Goal: Navigation & Orientation: Find specific page/section

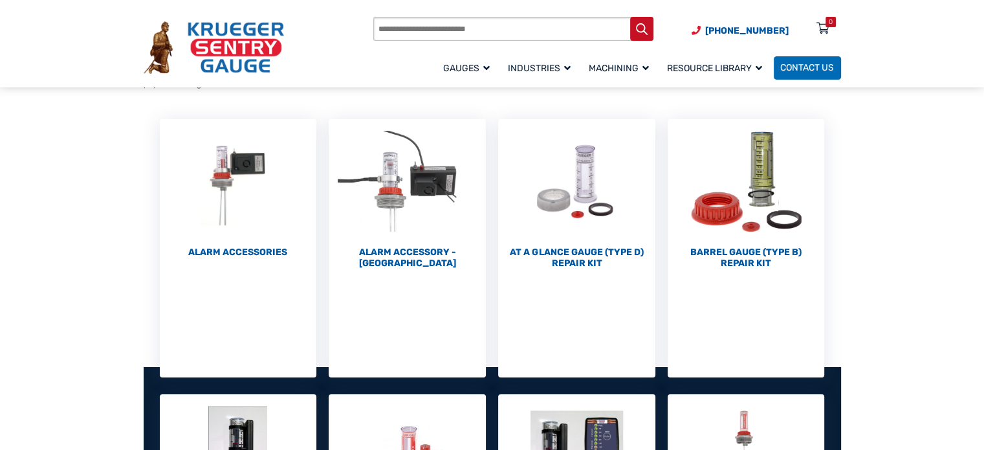
scroll to position [184, 0]
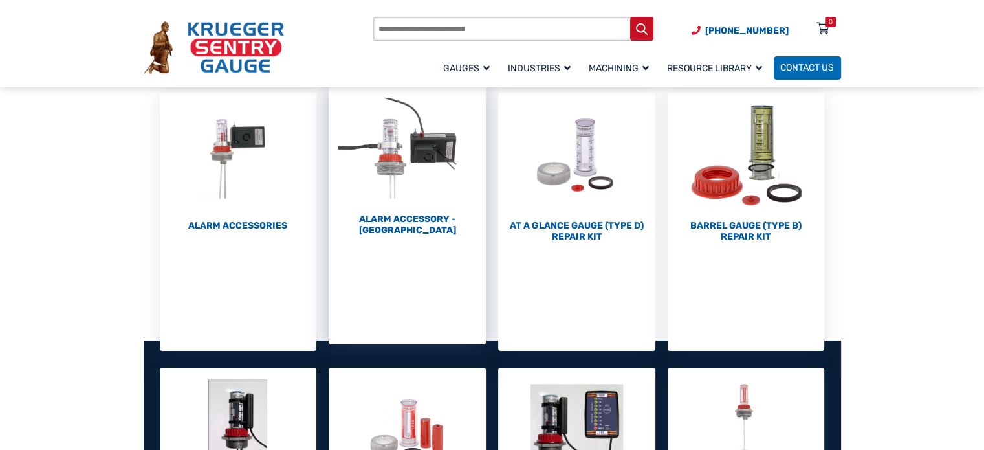
click at [367, 162] on img "Visit product category Alarm Accessory - DC" at bounding box center [407, 148] width 157 height 125
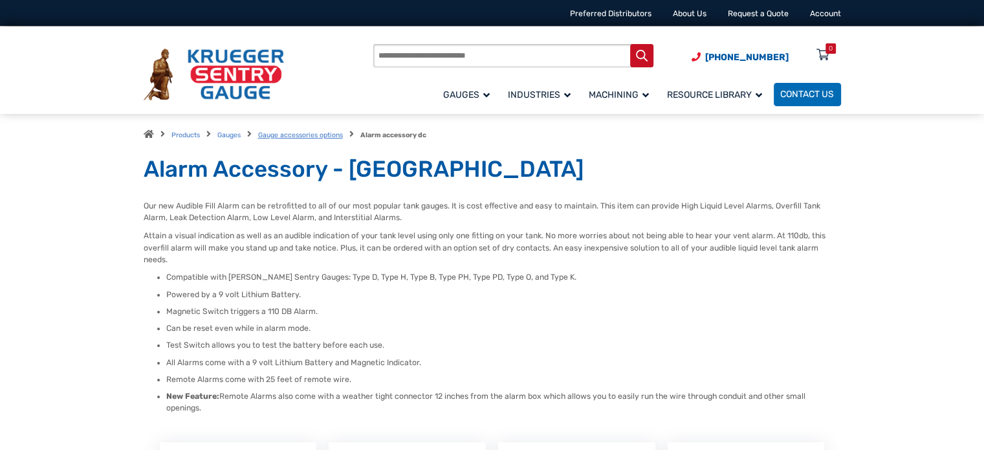
click at [319, 131] on link "Gauge accessories options" at bounding box center [300, 135] width 85 height 8
